Goal: Task Accomplishment & Management: Use online tool/utility

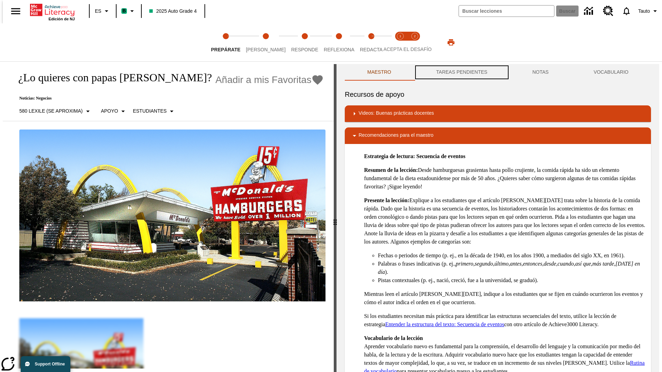
click at [461, 72] on button "TAREAS PENDIENTES" at bounding box center [462, 72] width 96 height 17
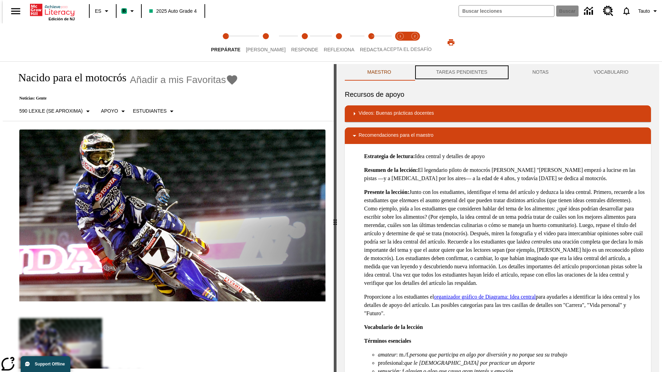
click at [461, 72] on button "TAREAS PENDIENTES" at bounding box center [462, 72] width 96 height 17
